Goal: Transaction & Acquisition: Purchase product/service

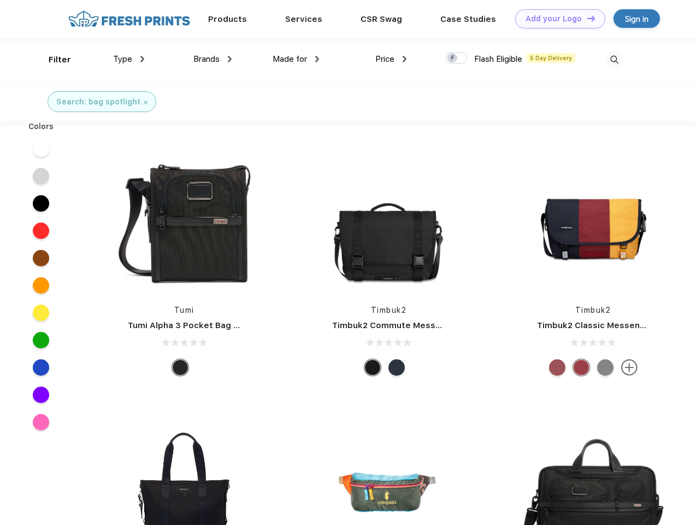
click at [556, 19] on link "Add your Logo Design Tool" at bounding box center [560, 18] width 90 height 19
click at [0, 0] on div "Design Tool" at bounding box center [0, 0] width 0 height 0
click at [587, 18] on link "Add your Logo Design Tool" at bounding box center [560, 18] width 90 height 19
click at [52, 60] on div "Filter" at bounding box center [60, 60] width 22 height 13
click at [129, 59] on span "Type" at bounding box center [122, 59] width 19 height 10
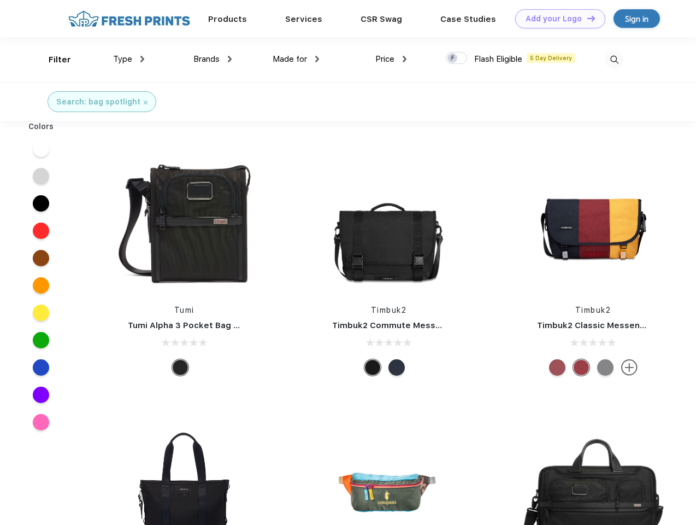
click at [213, 59] on span "Brands" at bounding box center [207, 59] width 26 height 10
click at [296, 59] on span "Made for" at bounding box center [290, 59] width 34 height 10
click at [391, 59] on span "Price" at bounding box center [385, 59] width 19 height 10
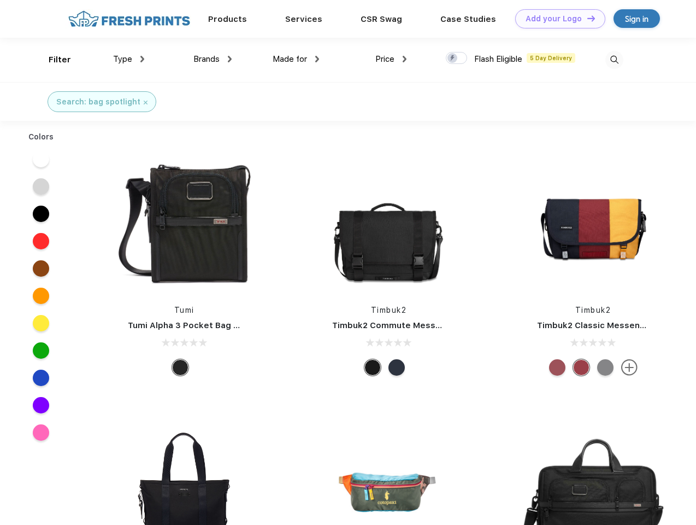
click at [457, 58] on div at bounding box center [456, 58] width 21 height 12
click at [453, 58] on input "checkbox" at bounding box center [449, 54] width 7 height 7
click at [614, 60] on img at bounding box center [615, 60] width 18 height 18
